Goal: Find specific page/section: Find specific page/section

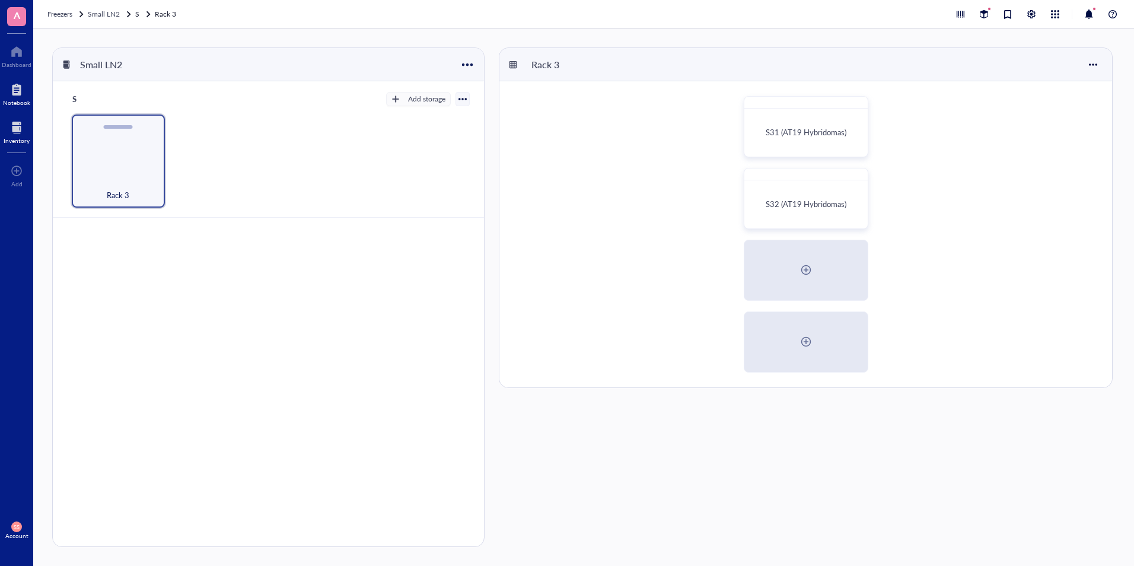
click at [20, 100] on div "Notebook" at bounding box center [16, 102] width 27 height 7
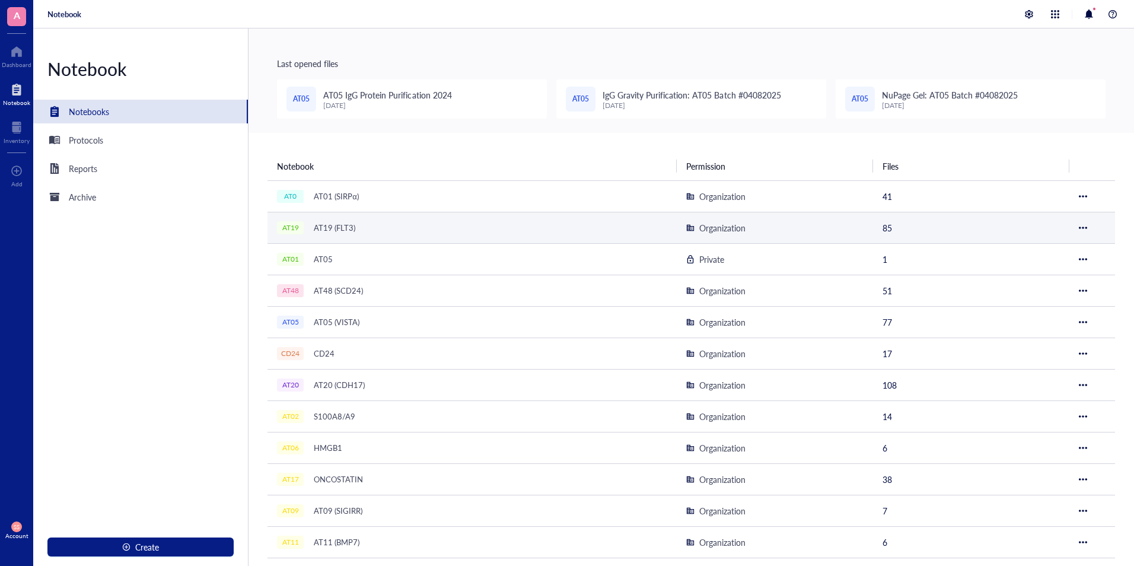
click at [339, 230] on div "AT19 (FLT3)" at bounding box center [334, 227] width 52 height 17
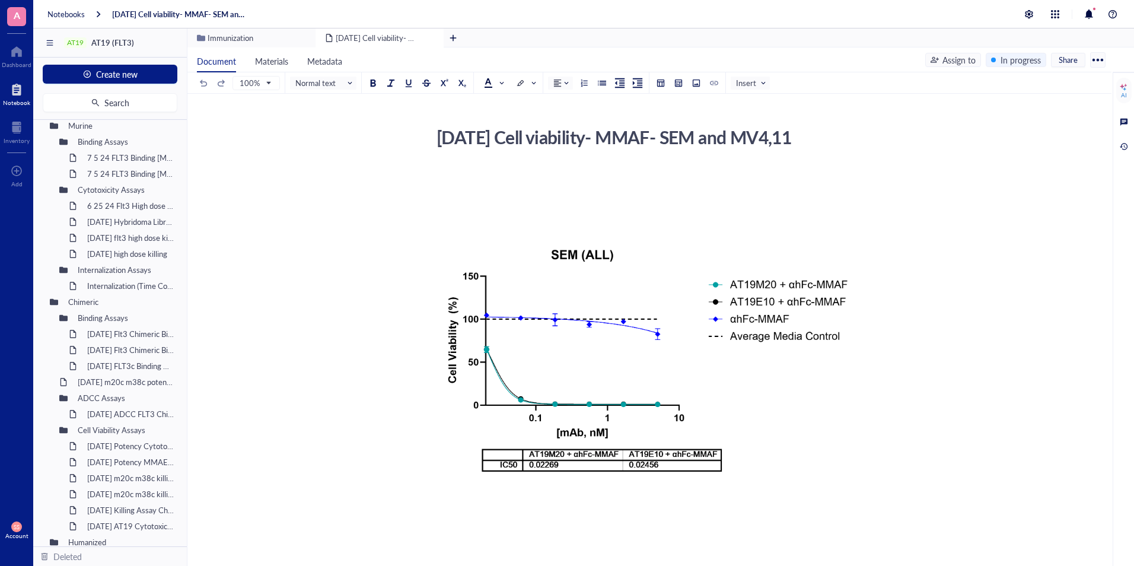
scroll to position [376, 0]
click at [124, 447] on div "[DATE] Potency Cytotoxicity m84 m38 DX8951" at bounding box center [124, 445] width 85 height 17
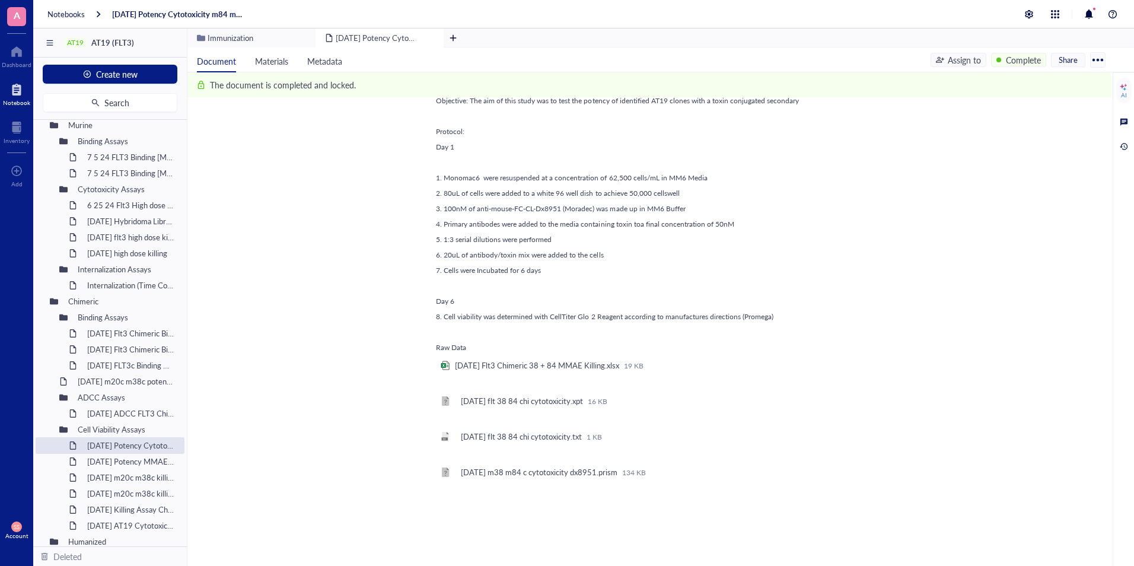
scroll to position [391, 0]
click at [97, 458] on div "[DATE] Potency MMAE b1c b32c" at bounding box center [124, 461] width 85 height 17
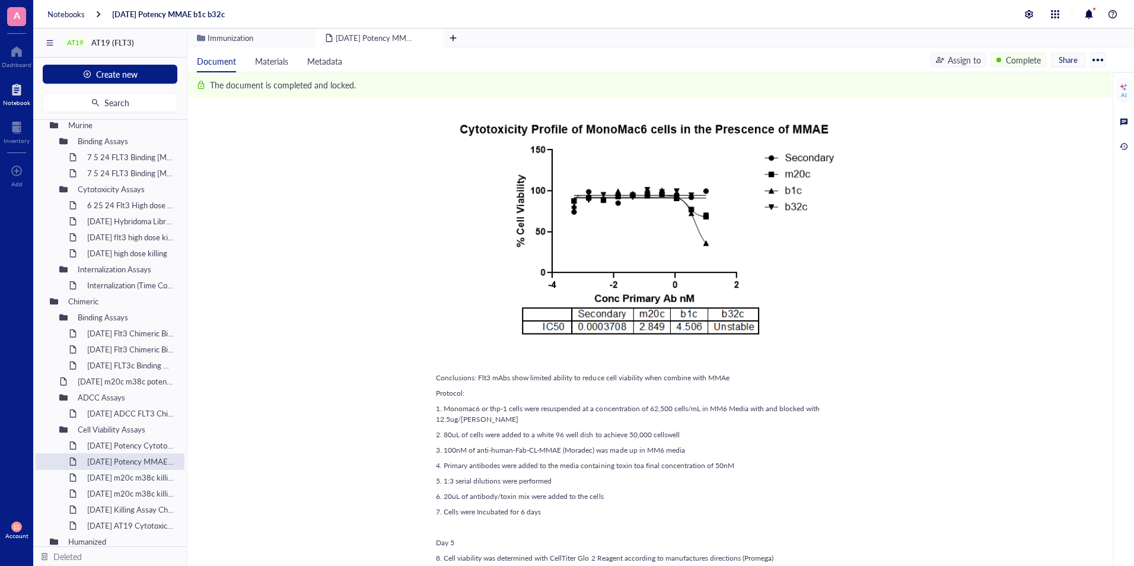
scroll to position [155, 0]
